Goal: Task Accomplishment & Management: Manage account settings

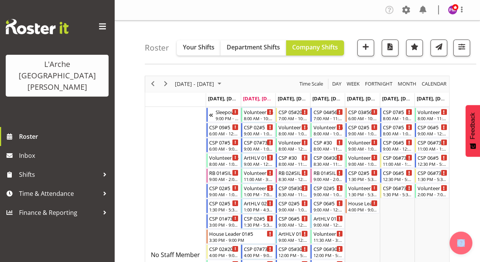
drag, startPoint x: 482, startPoint y: 63, endPoint x: 470, endPoint y: 25, distance: 40.1
click at [470, 25] on div "Roster Your Shifts Department Shifts Company Shifts All Locations Clear 20 30 4…" at bounding box center [310, 43] width 331 height 44
click at [461, 47] on span "button" at bounding box center [461, 47] width 10 height 10
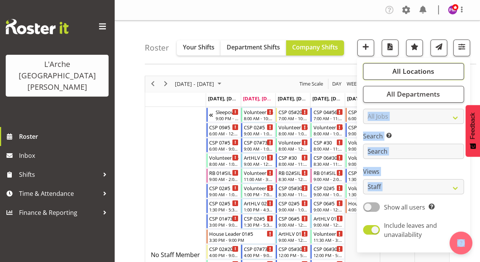
click at [423, 70] on span "All Locations" at bounding box center [413, 71] width 42 height 9
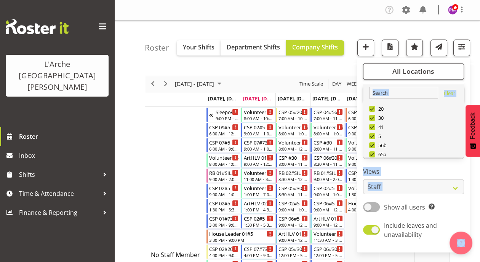
click at [372, 128] on span at bounding box center [372, 127] width 6 height 6
click at [372, 128] on input "41" at bounding box center [371, 126] width 5 height 5
checkbox input "false"
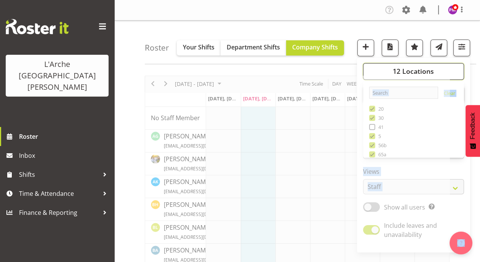
click at [409, 68] on span "12 Locations" at bounding box center [412, 71] width 41 height 9
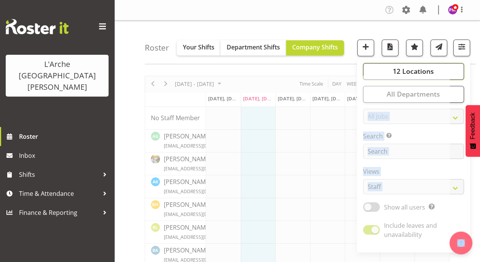
click at [406, 72] on span "12 Locations" at bounding box center [412, 71] width 41 height 9
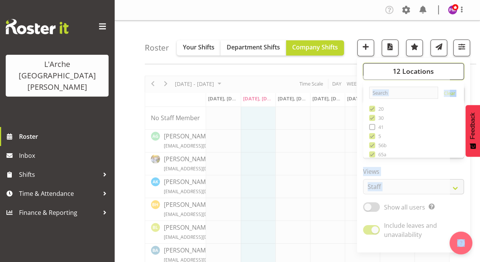
click at [448, 71] on button "12 Locations" at bounding box center [413, 71] width 101 height 17
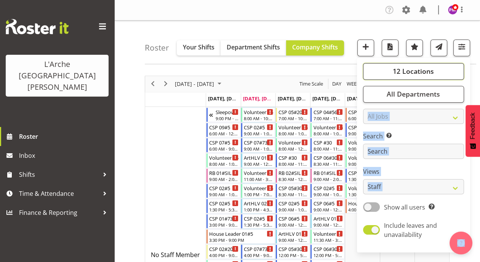
click at [437, 67] on button "12 Locations" at bounding box center [413, 71] width 101 height 17
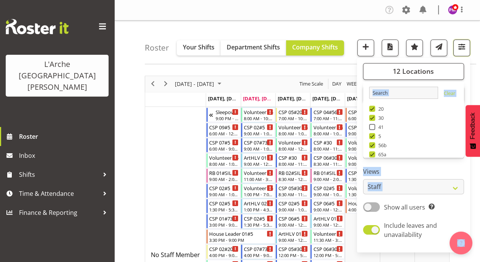
click at [461, 48] on span "button" at bounding box center [461, 47] width 10 height 10
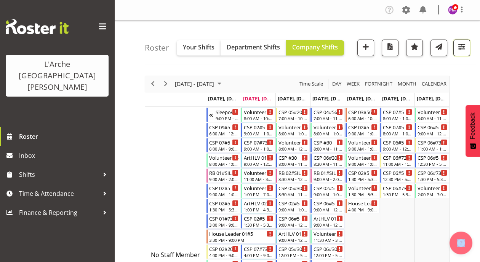
click at [468, 43] on button "button" at bounding box center [461, 48] width 17 height 17
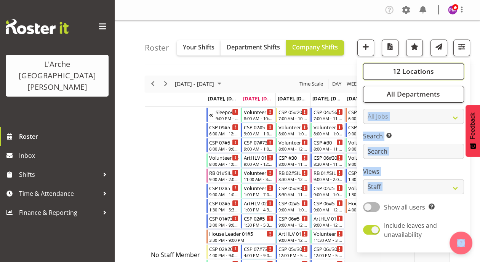
click at [440, 70] on button "12 Locations" at bounding box center [413, 71] width 101 height 17
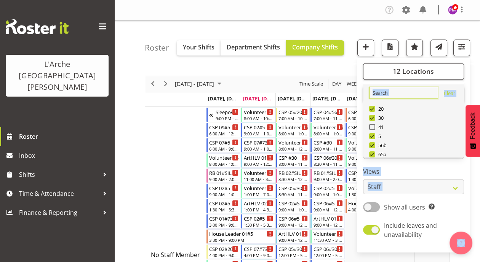
click at [415, 94] on input "text" at bounding box center [403, 93] width 69 height 12
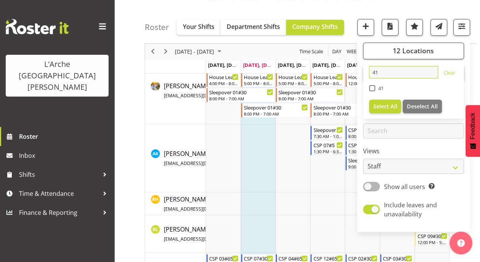
scroll to position [443, 0]
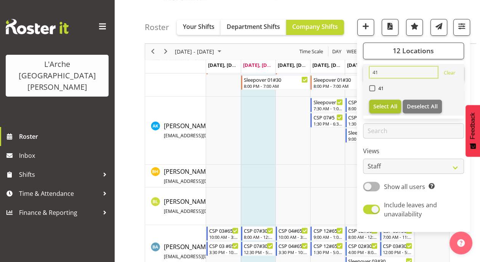
type input "41"
click at [384, 106] on span "Select All" at bounding box center [385, 106] width 24 height 7
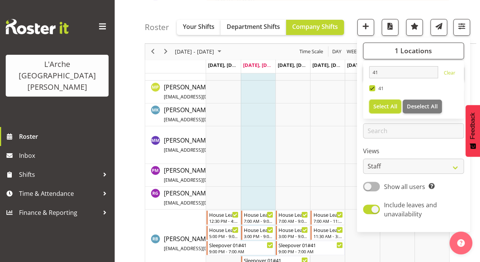
scroll to position [434, 0]
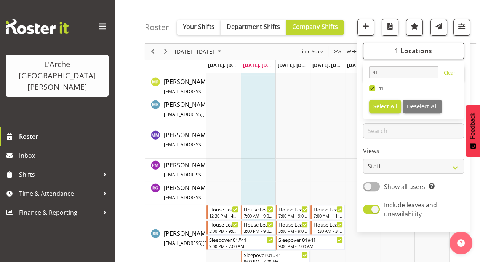
drag, startPoint x: 485, startPoint y: 166, endPoint x: 348, endPoint y: 8, distance: 208.6
click at [348, 8] on div "Roster Your Shifts Department Shifts Company Shifts 1 Locations 41 Clear 41 Sel…" at bounding box center [310, 22] width 331 height 44
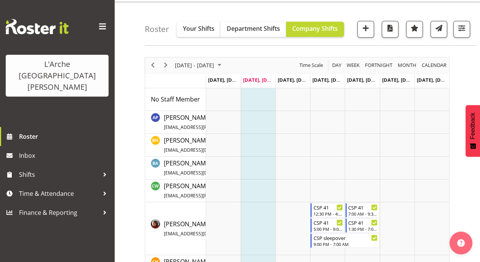
scroll to position [0, 0]
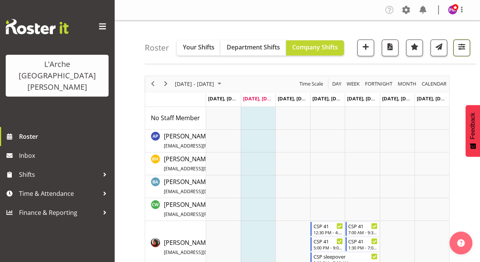
click at [462, 48] on span "button" at bounding box center [461, 47] width 10 height 10
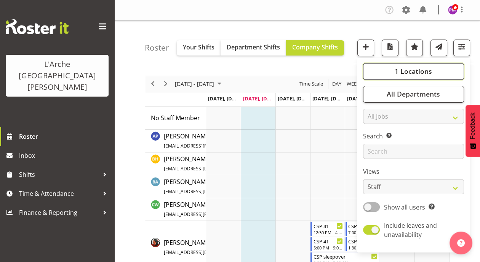
click at [428, 72] on span "1 Locations" at bounding box center [412, 71] width 37 height 9
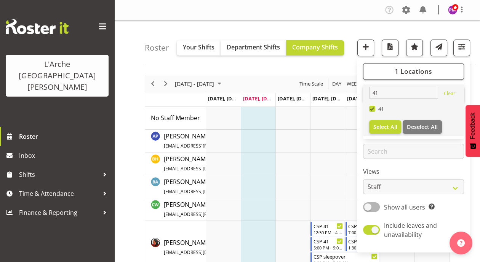
click at [373, 108] on span at bounding box center [372, 109] width 6 height 6
click at [373, 108] on input "41" at bounding box center [371, 108] width 5 height 5
checkbox input "false"
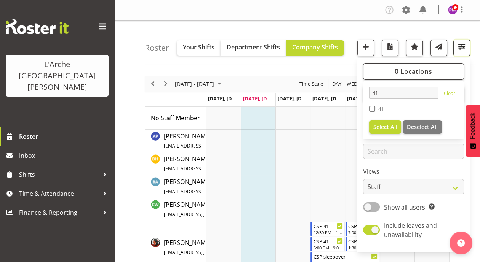
click at [461, 45] on span "button" at bounding box center [461, 47] width 10 height 10
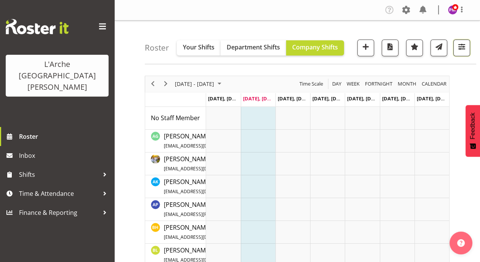
click at [464, 47] on span "button" at bounding box center [461, 47] width 10 height 10
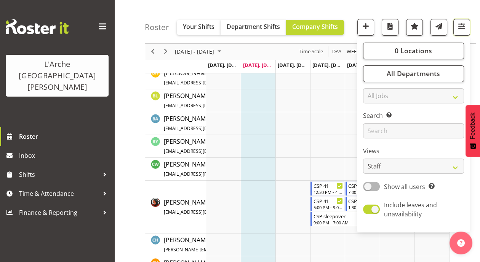
scroll to position [157, 0]
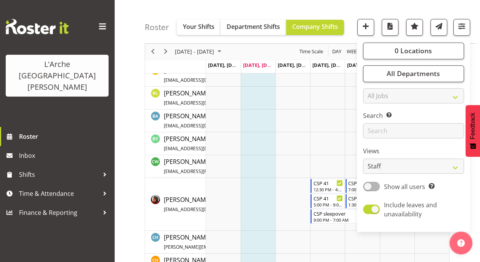
click at [329, 8] on div "Roster Your Shifts Department Shifts Company Shifts 0 Locations 41 Clear 41 Sel…" at bounding box center [310, 22] width 331 height 44
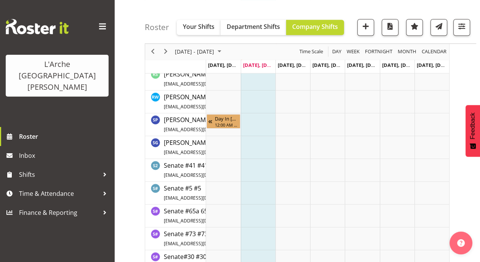
scroll to position [1203, 0]
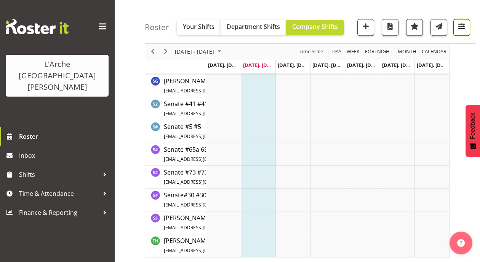
click at [466, 24] on span "button" at bounding box center [461, 26] width 10 height 10
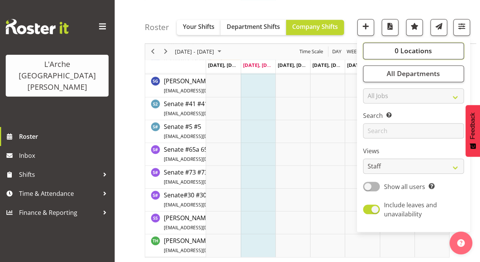
click at [427, 54] on span "0 Locations" at bounding box center [412, 50] width 37 height 9
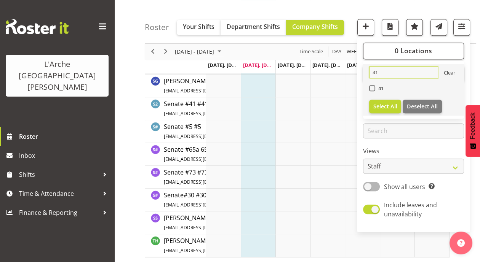
drag, startPoint x: 386, startPoint y: 70, endPoint x: 449, endPoint y: 72, distance: 62.8
click at [449, 72] on div "41 Clear" at bounding box center [413, 72] width 89 height 12
click at [449, 72] on link "Clear" at bounding box center [448, 73] width 11 height 9
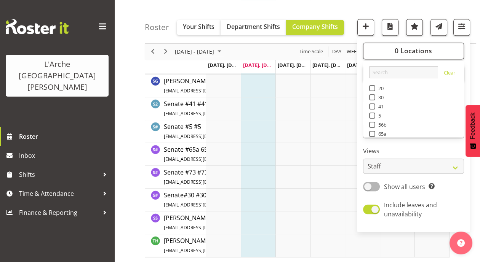
scroll to position [84, 0]
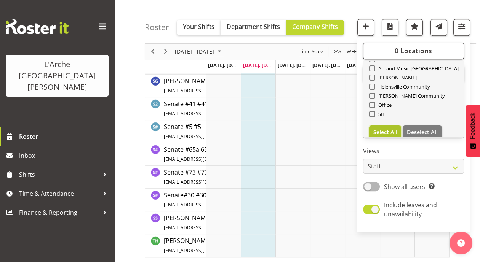
click at [386, 130] on span "Select All" at bounding box center [385, 132] width 24 height 7
checkbox input "true"
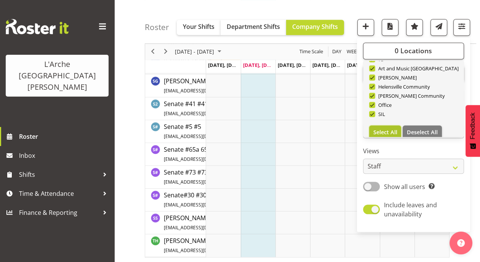
checkbox input "true"
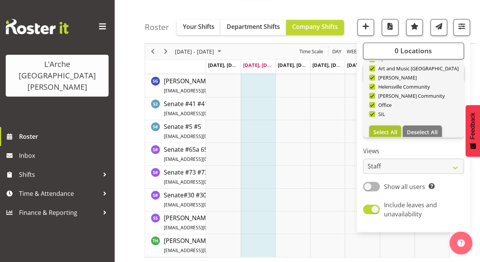
checkbox input "true"
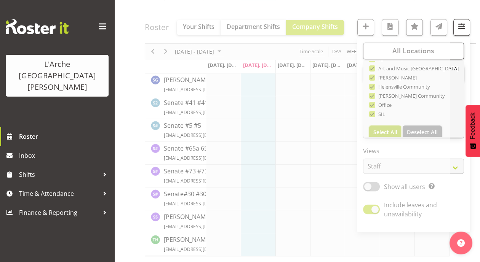
scroll to position [1037, 0]
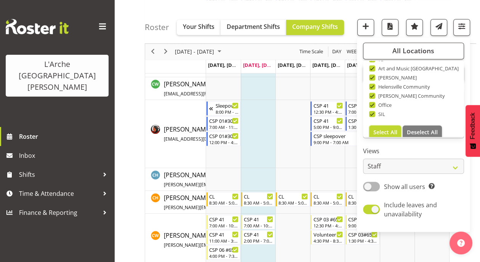
scroll to position [690, 0]
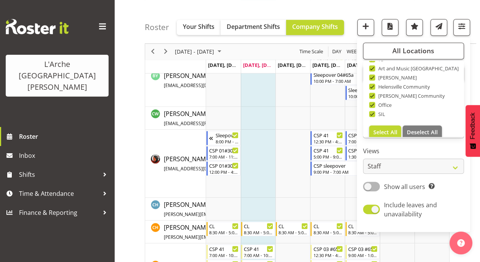
click at [361, 10] on div "Roster Your Shifts Department Shifts Company Shifts All Locations Clear 20 30 4…" at bounding box center [310, 22] width 331 height 44
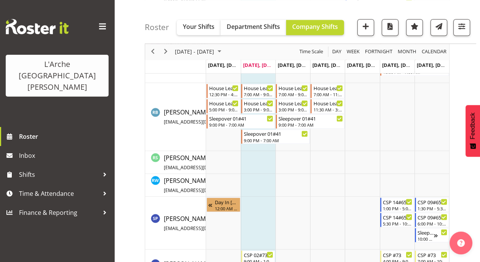
scroll to position [2183, 0]
